Goal: Navigation & Orientation: Understand site structure

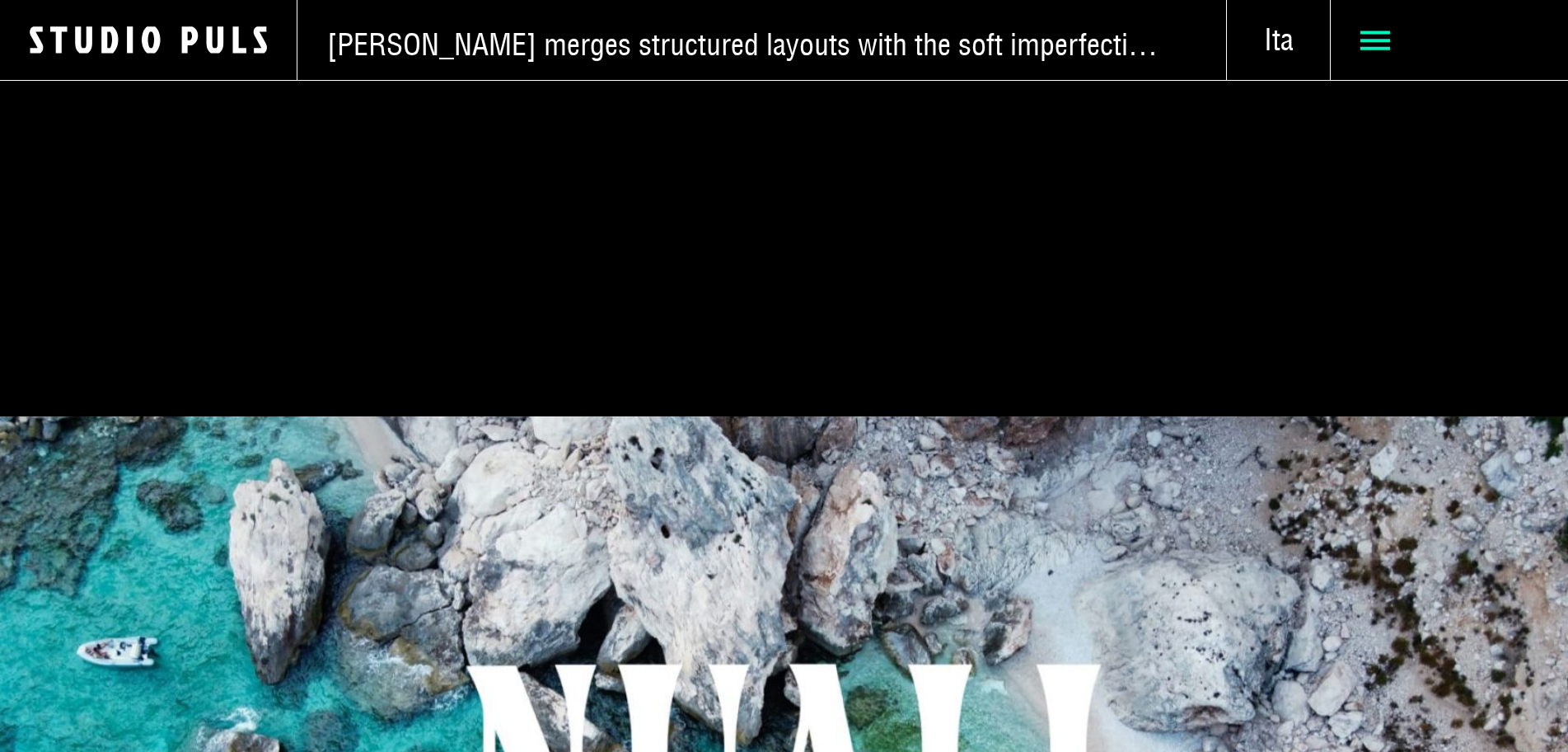
click at [1361, 50] on icon at bounding box center [1375, 40] width 30 height 30
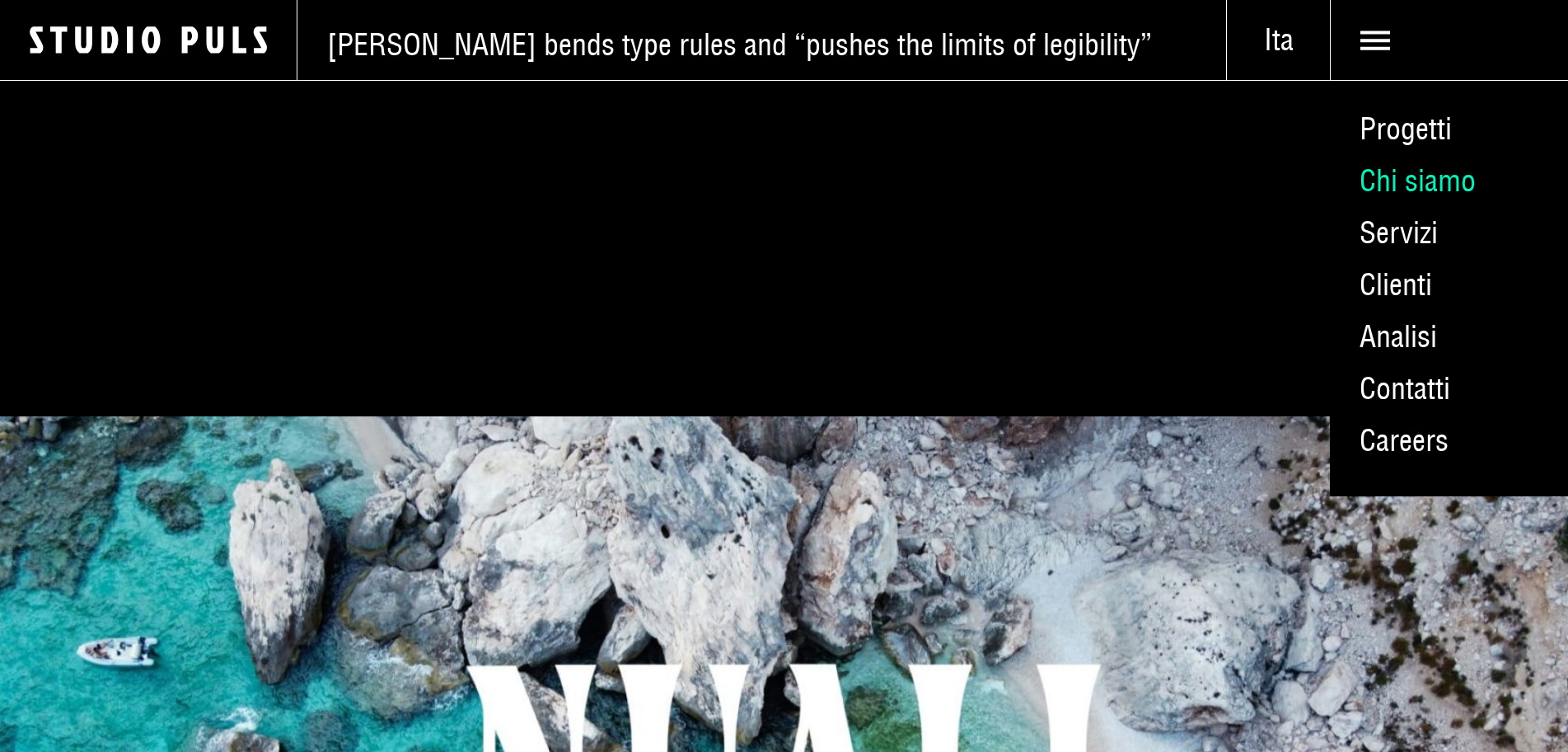
click at [1364, 193] on link "Chi siamo" at bounding box center [1449, 181] width 238 height 52
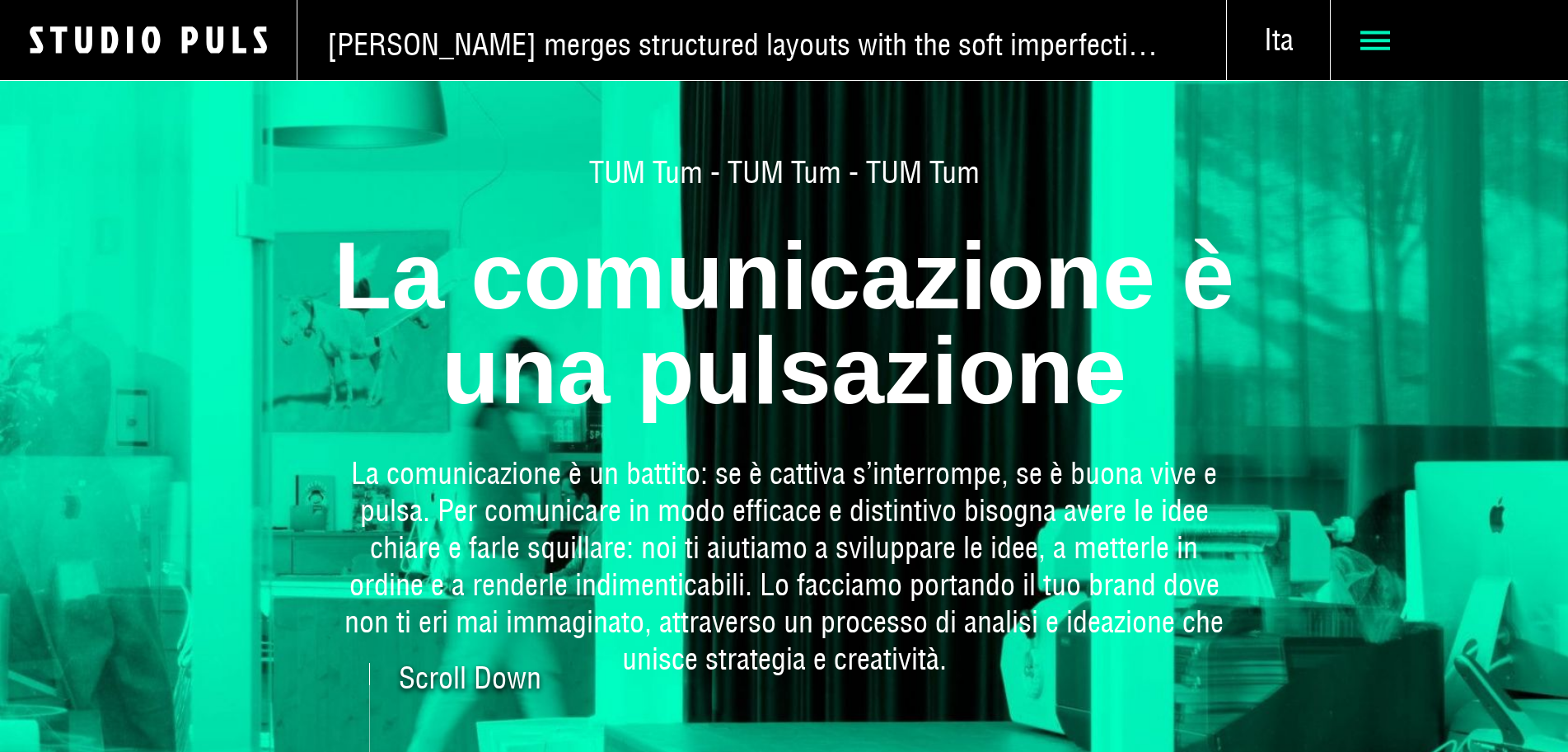
click at [1361, 39] on icon at bounding box center [1375, 40] width 30 height 30
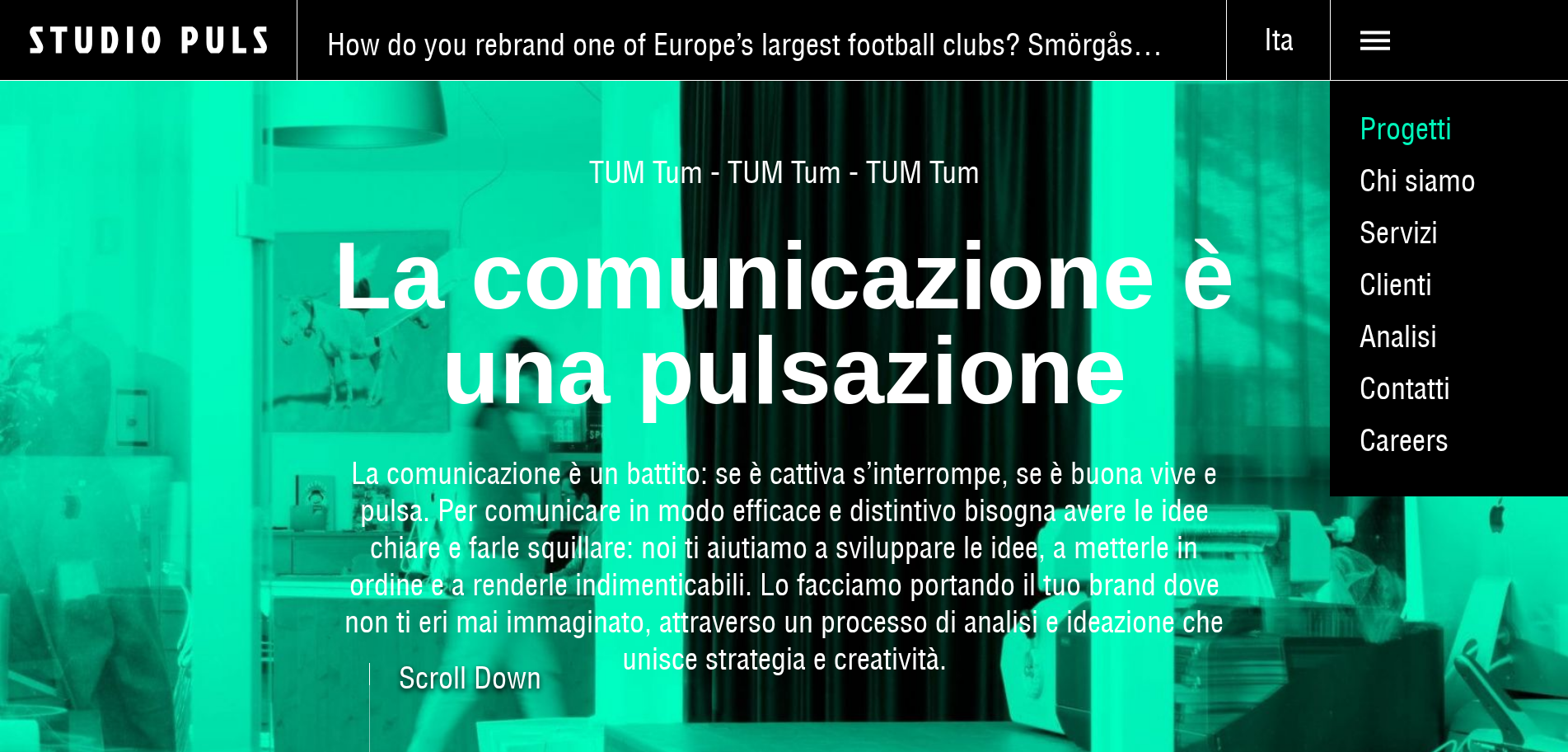
click at [1362, 142] on link "Progetti" at bounding box center [1449, 128] width 238 height 52
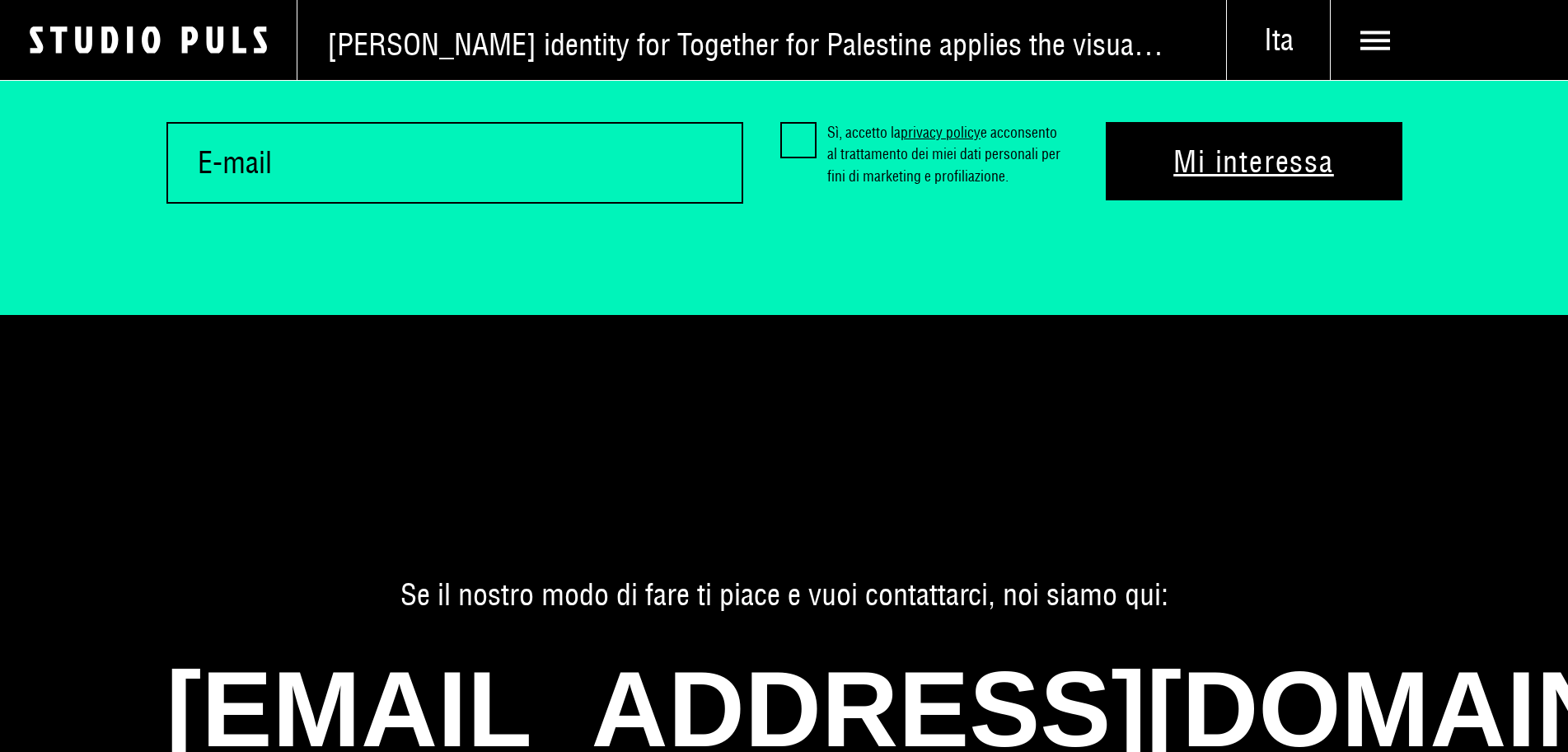
scroll to position [10054, 0]
